Goal: Task Accomplishment & Management: Use online tool/utility

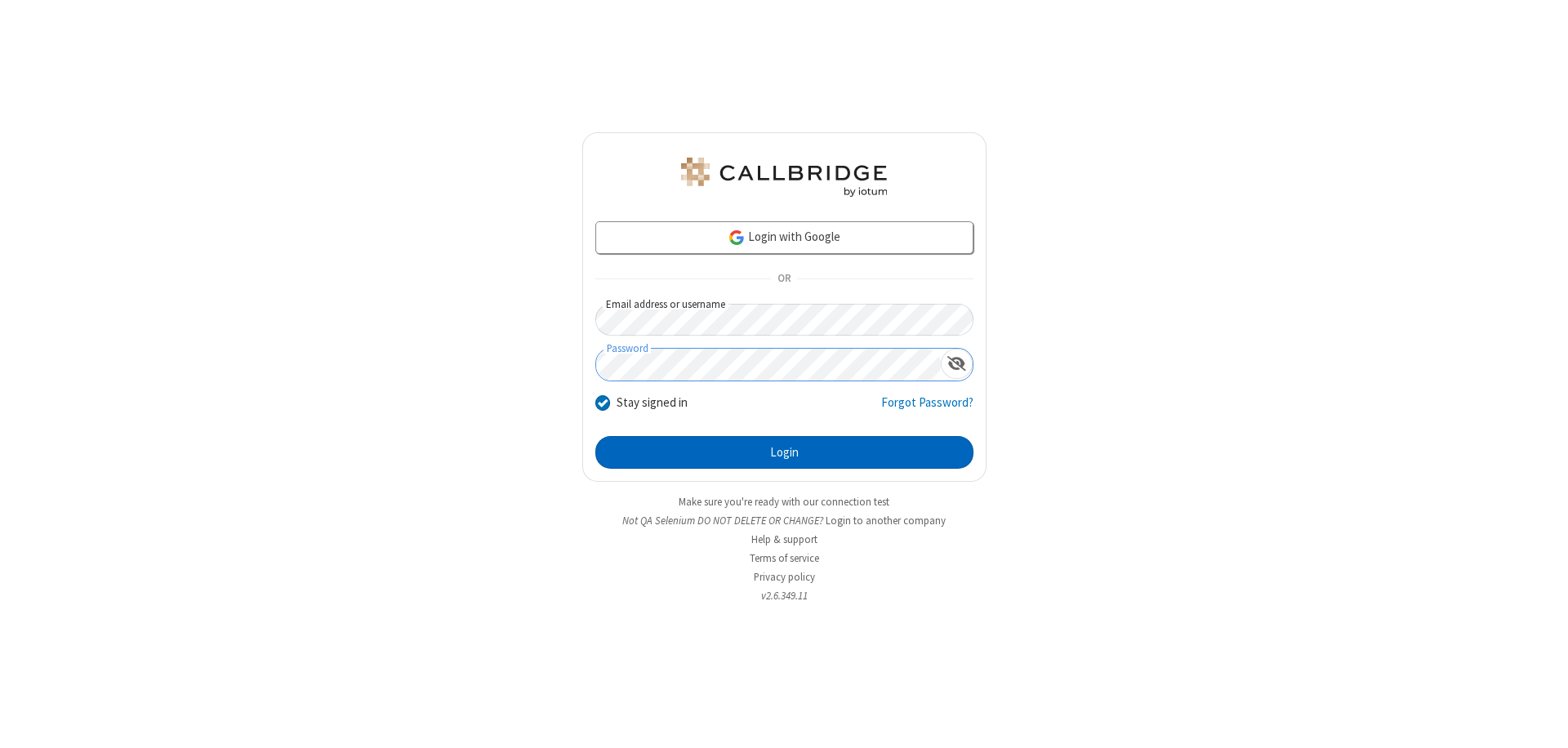
click at [784, 453] on button "Login" at bounding box center [784, 452] width 378 height 33
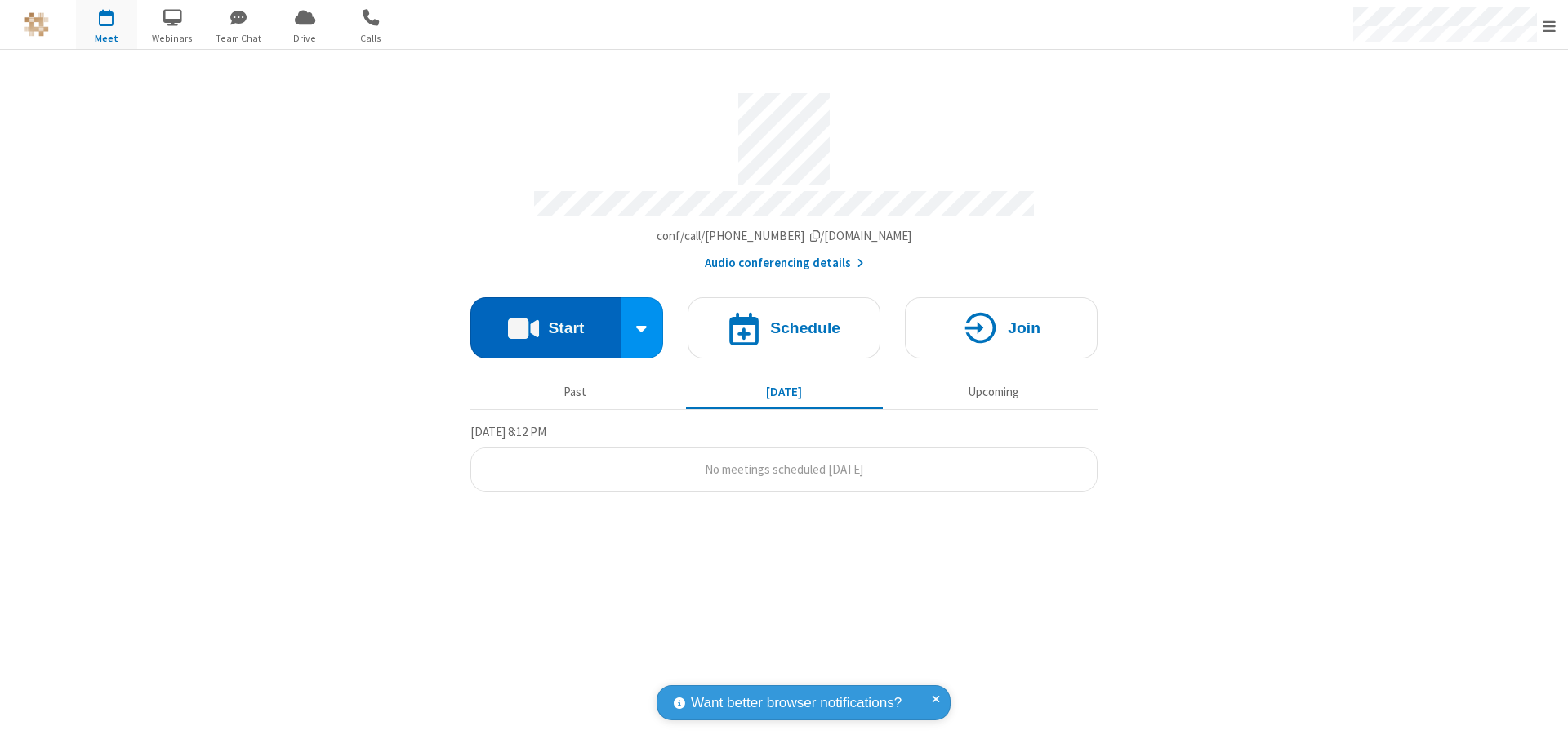
click at [546, 320] on button "Start" at bounding box center [546, 328] width 151 height 61
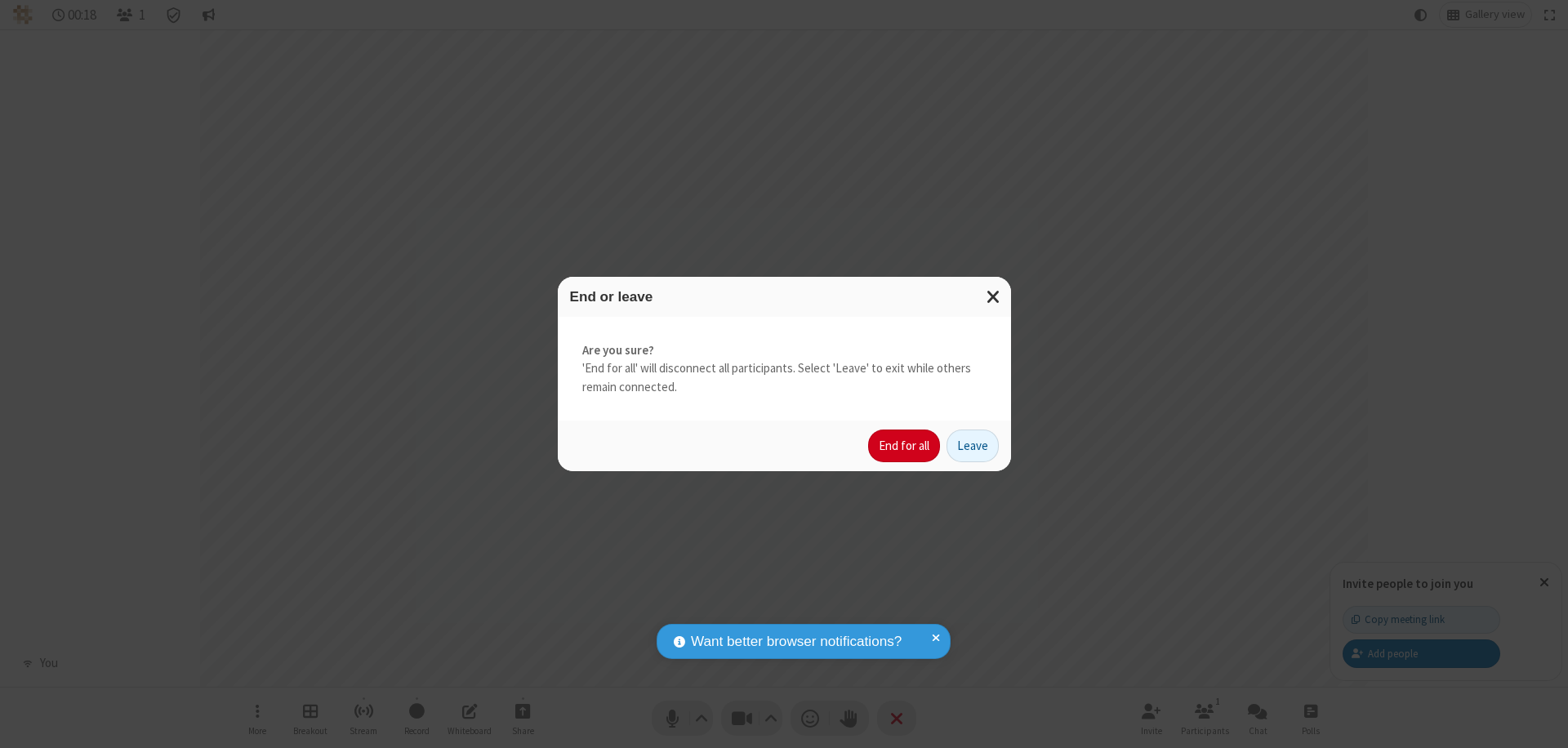
click at [905, 446] on button "End for all" at bounding box center [903, 445] width 72 height 33
